Goal: Navigation & Orientation: Find specific page/section

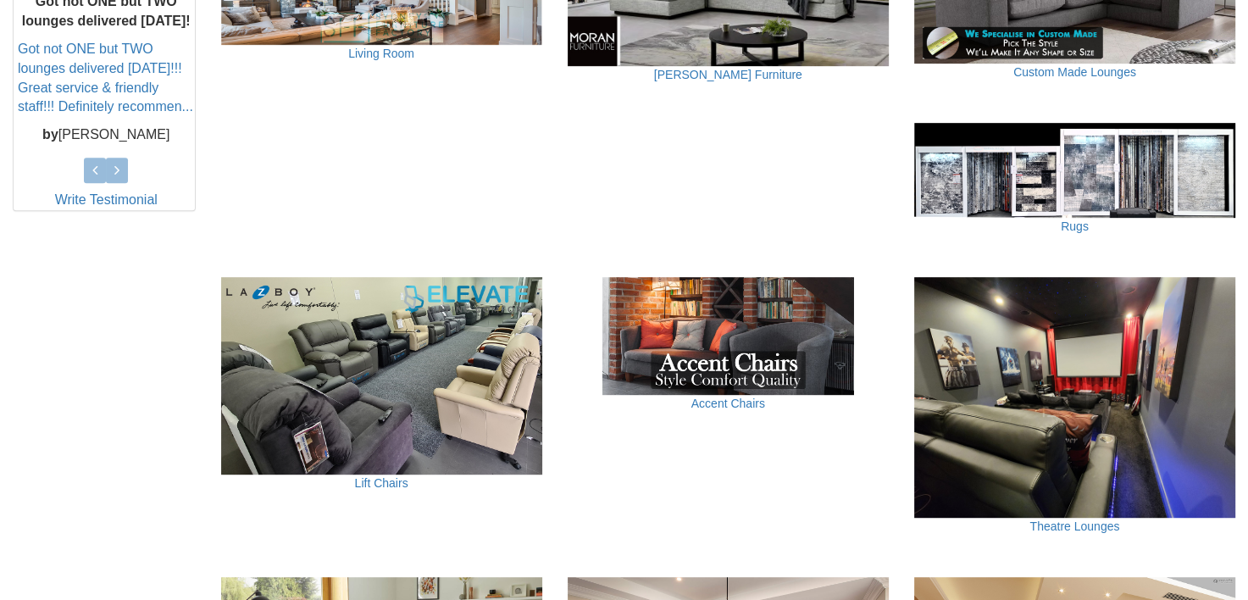
scroll to position [847, 0]
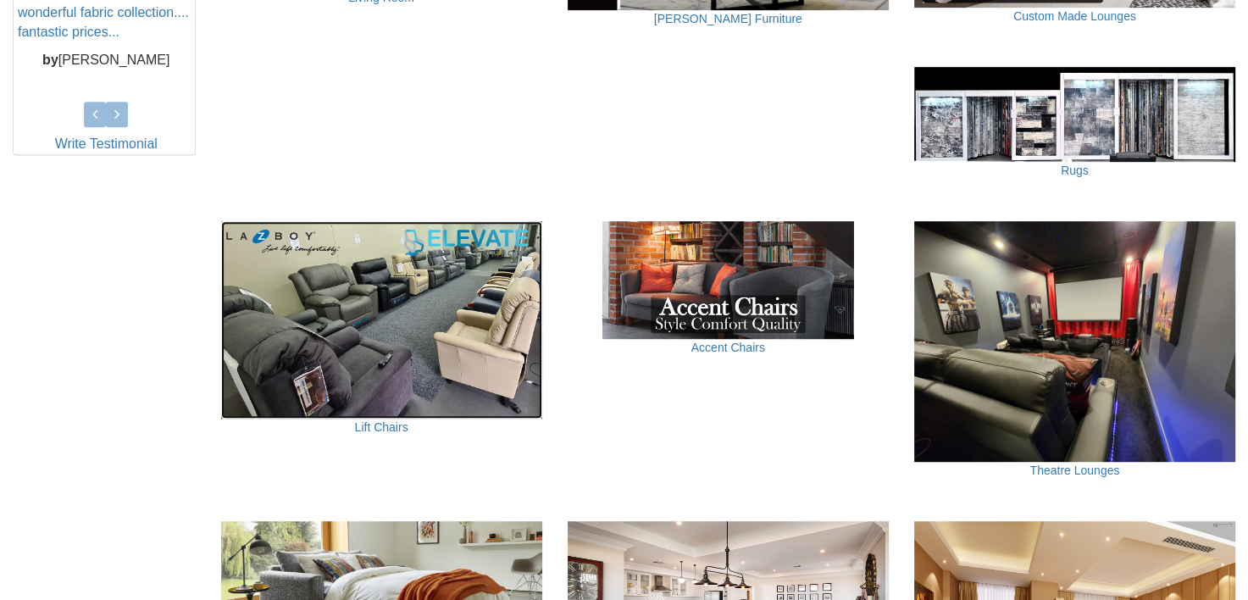
click at [391, 333] on img at bounding box center [381, 320] width 321 height 198
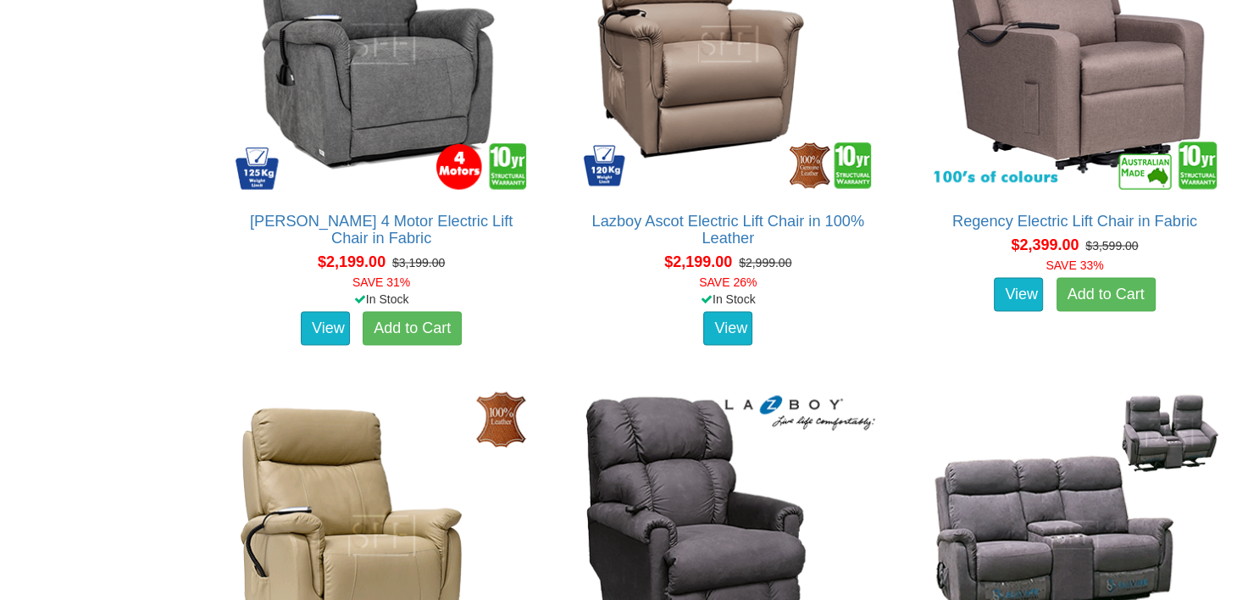
scroll to position [3389, 0]
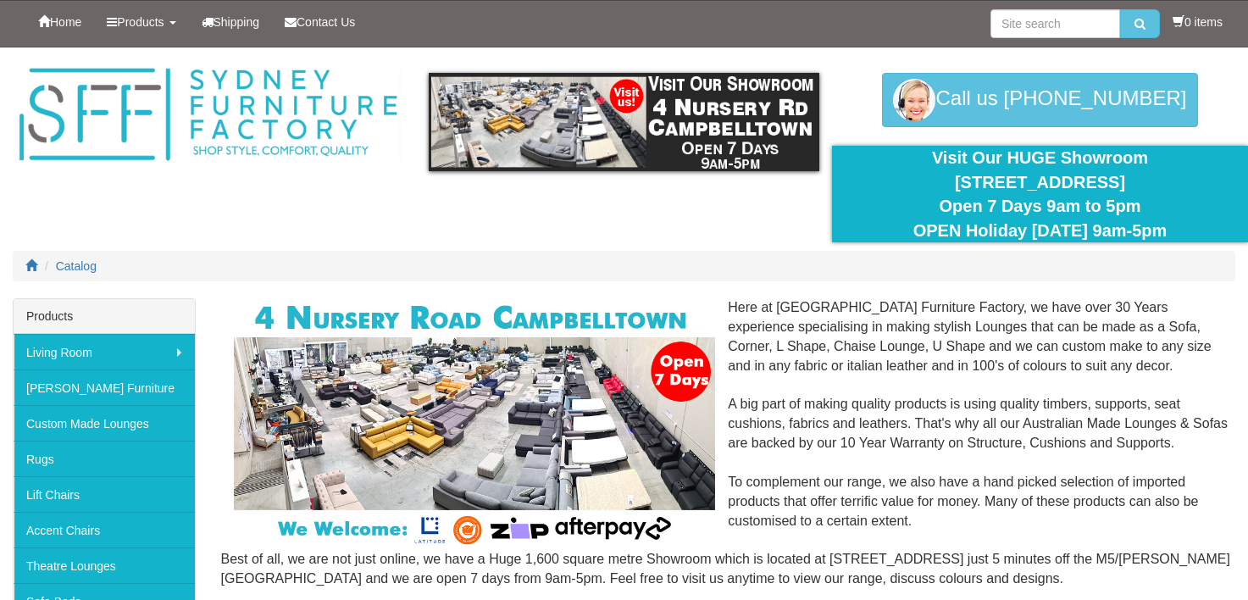
scroll to position [847, 0]
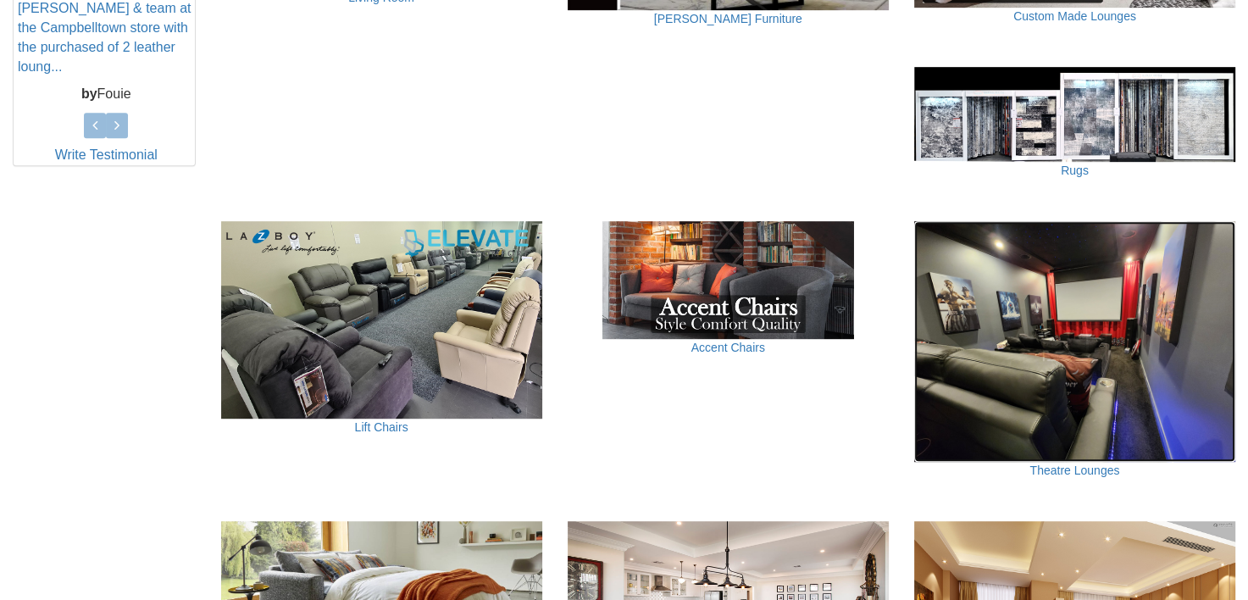
click at [1016, 383] on img at bounding box center [1074, 341] width 321 height 241
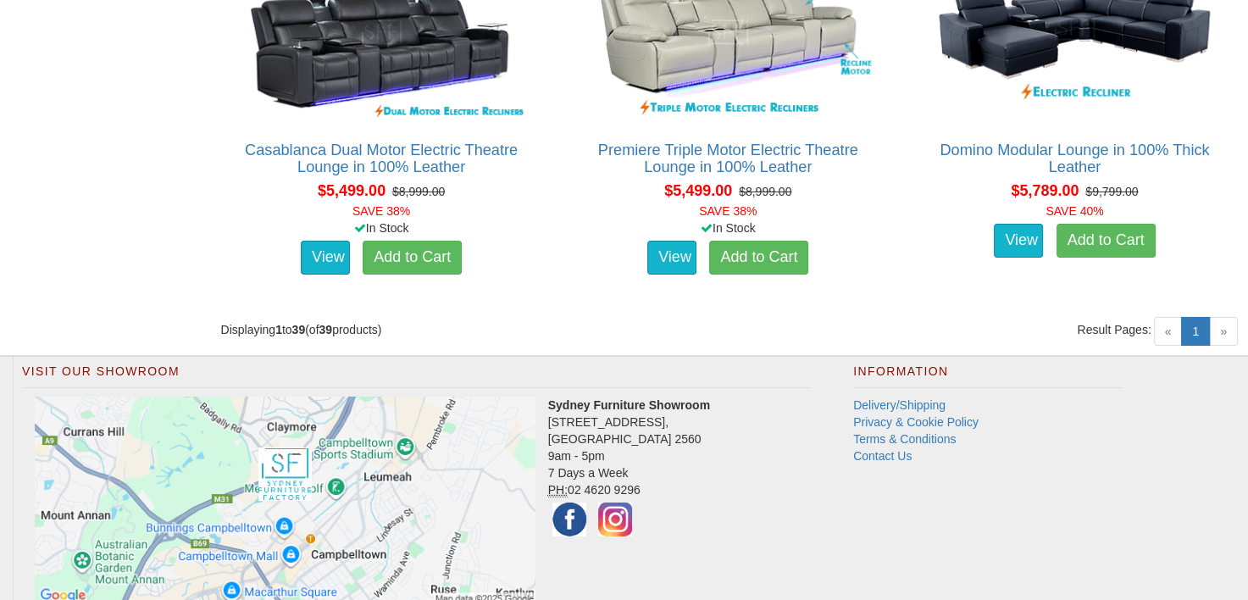
scroll to position [5816, 0]
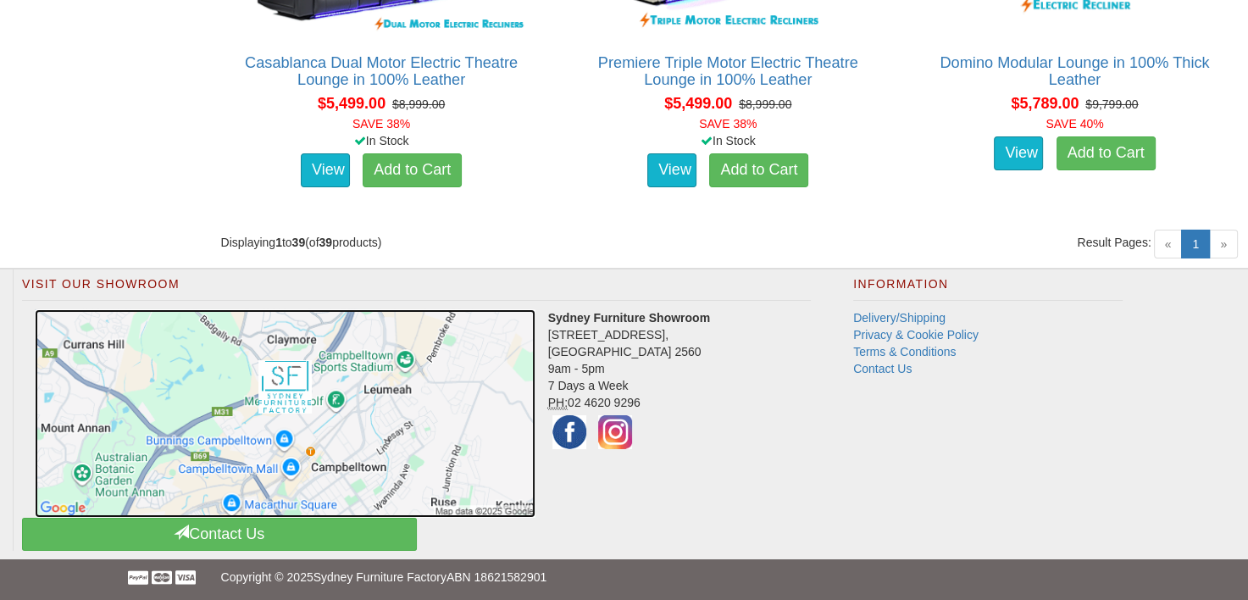
click at [281, 375] on img at bounding box center [285, 413] width 501 height 208
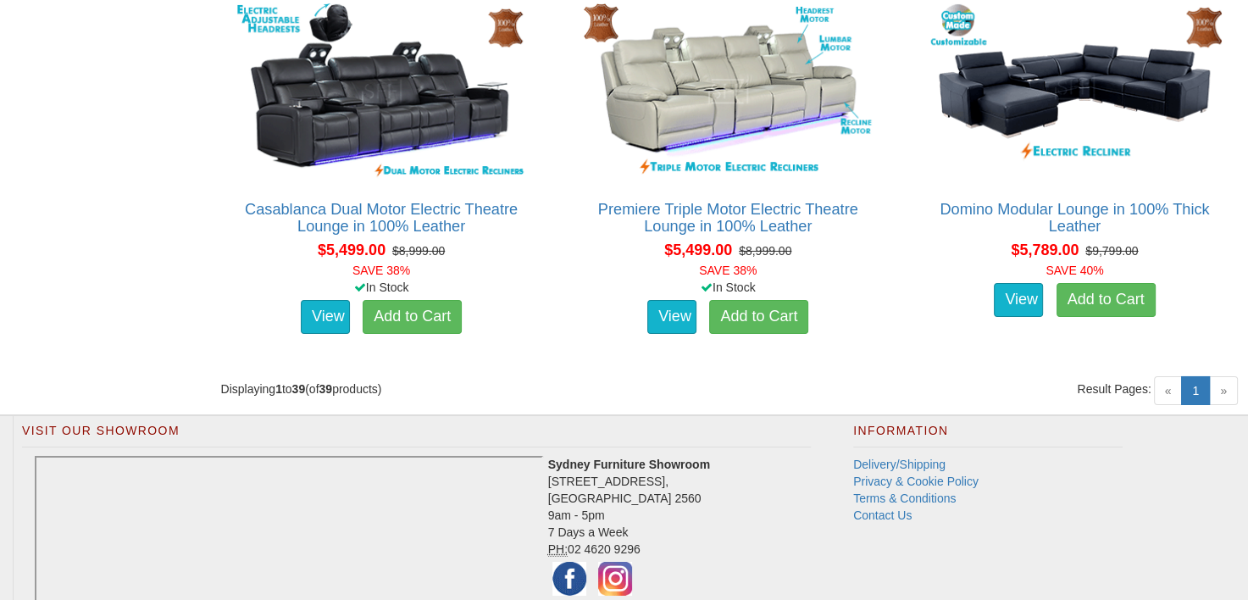
scroll to position [5647, 0]
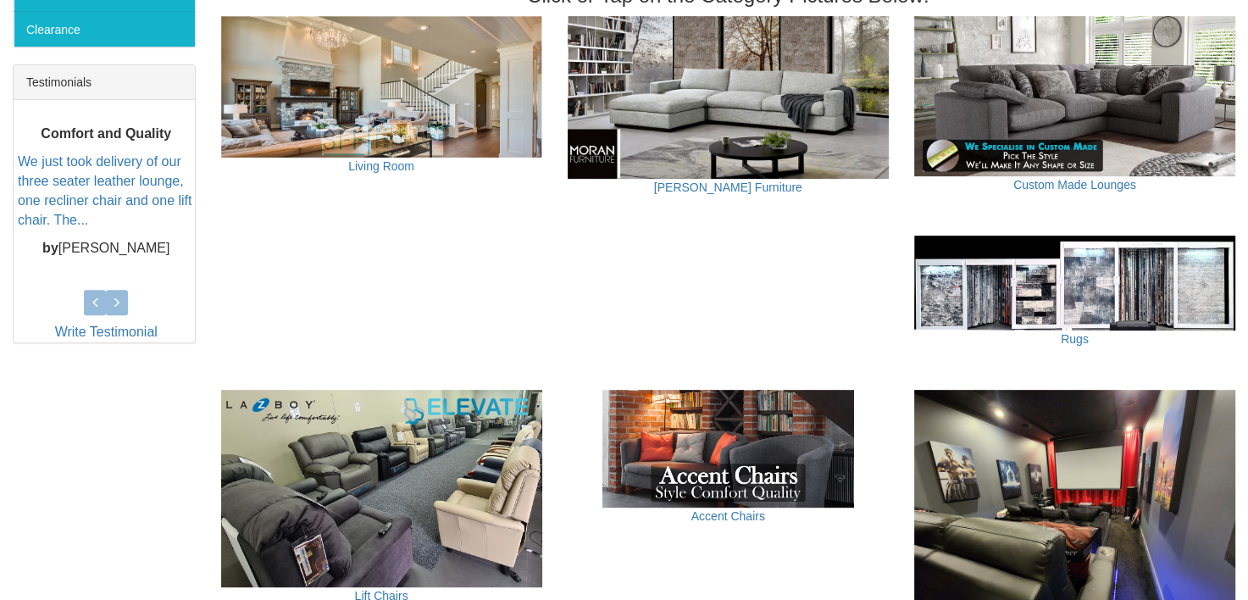
scroll to position [678, 0]
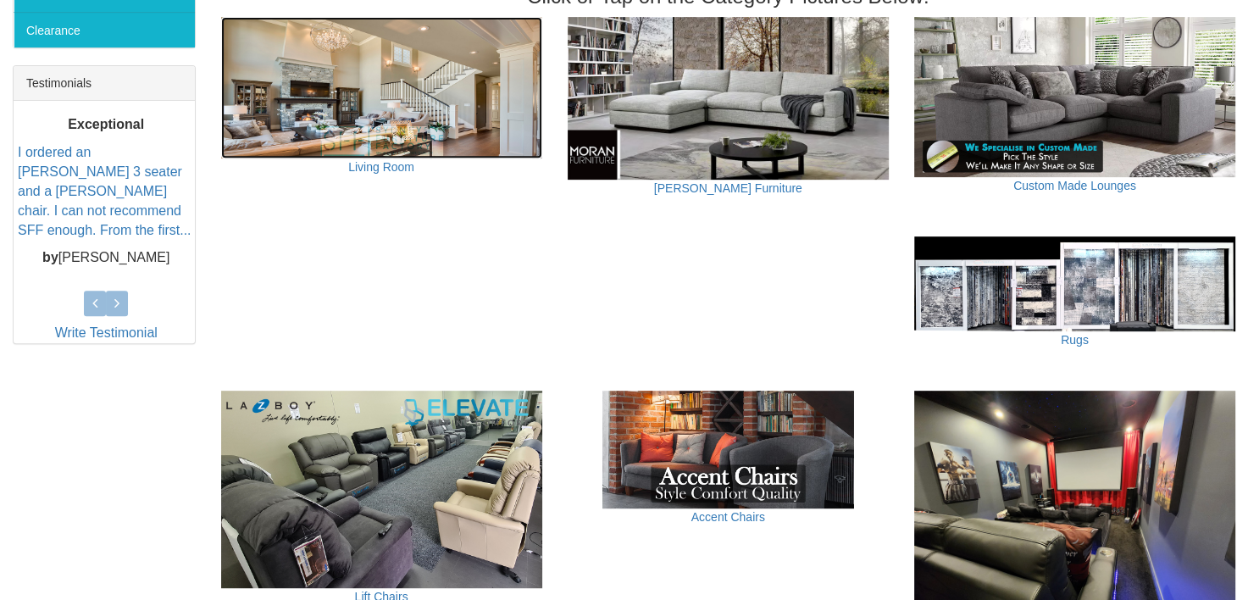
click at [415, 130] on img at bounding box center [381, 88] width 321 height 142
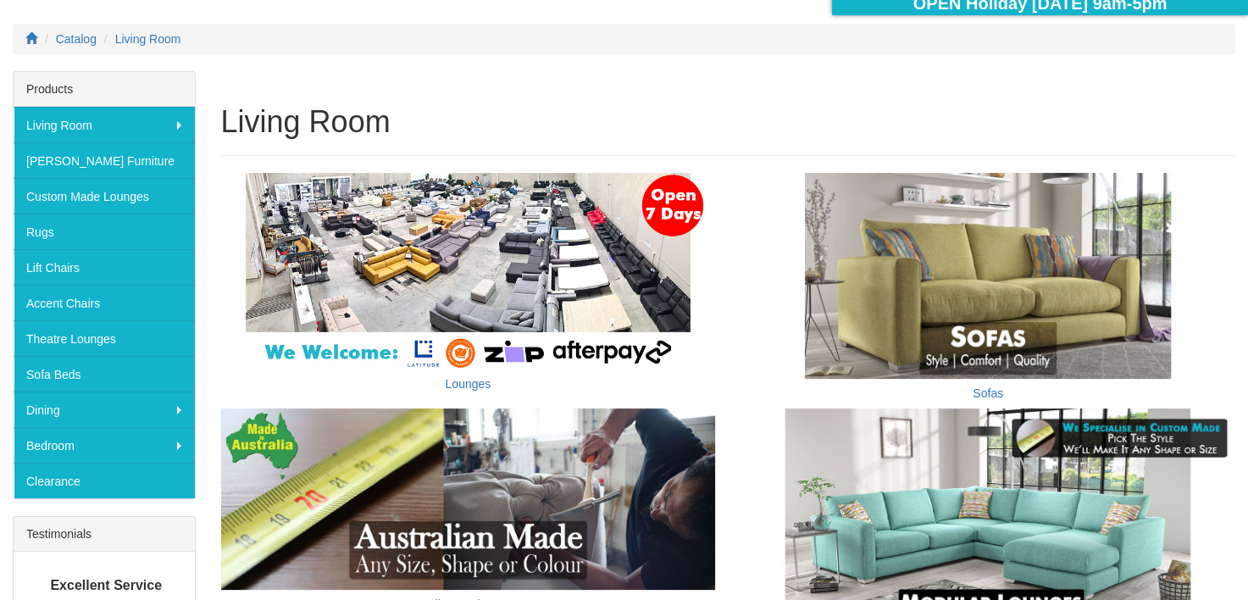
scroll to position [254, 0]
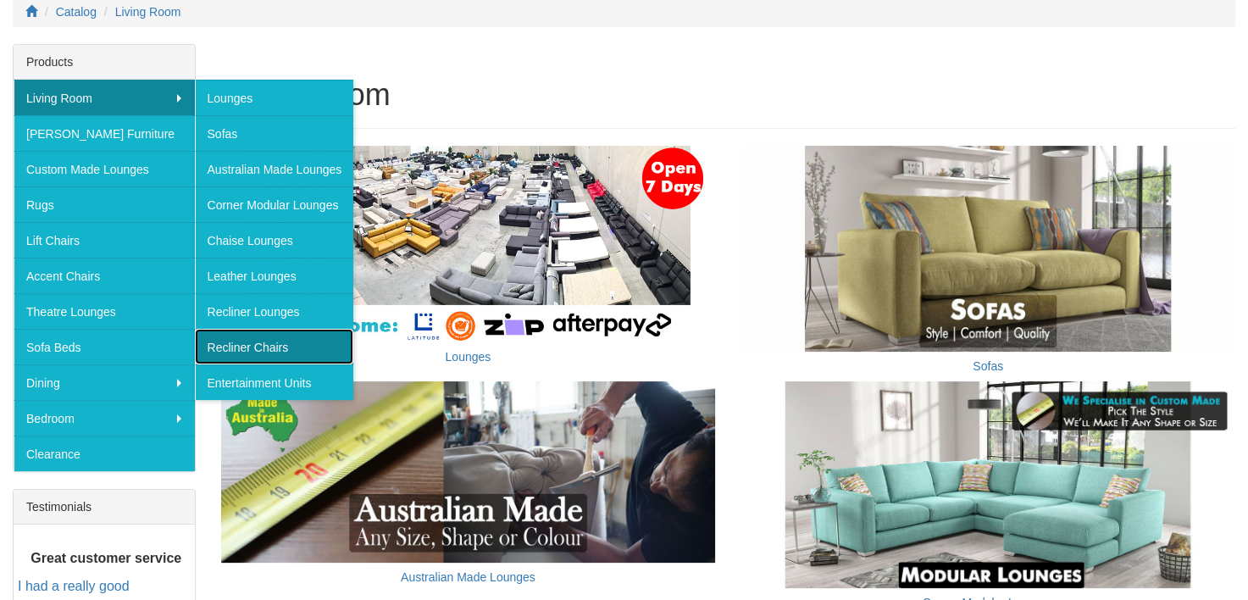
click at [273, 346] on link "Recliner Chairs" at bounding box center [274, 347] width 159 height 36
